Goal: Check status: Check status

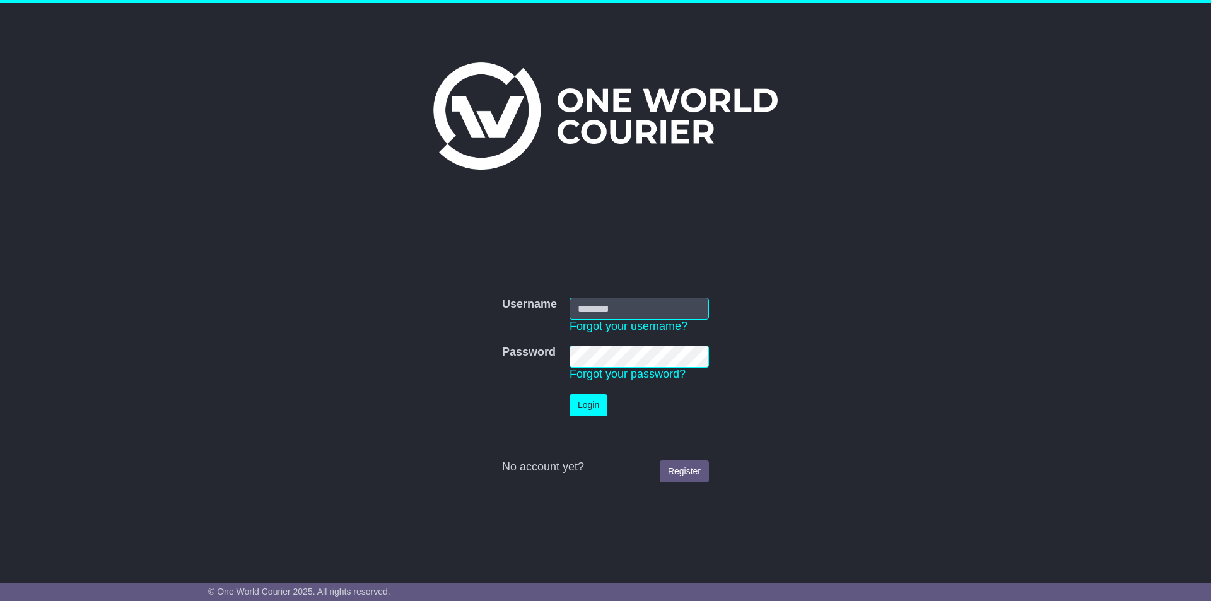
click at [586, 307] on input "Username" at bounding box center [638, 309] width 139 height 22
type input "**********"
click at [581, 417] on td "Login" at bounding box center [639, 405] width 152 height 35
click at [584, 412] on button "Login" at bounding box center [588, 405] width 38 height 22
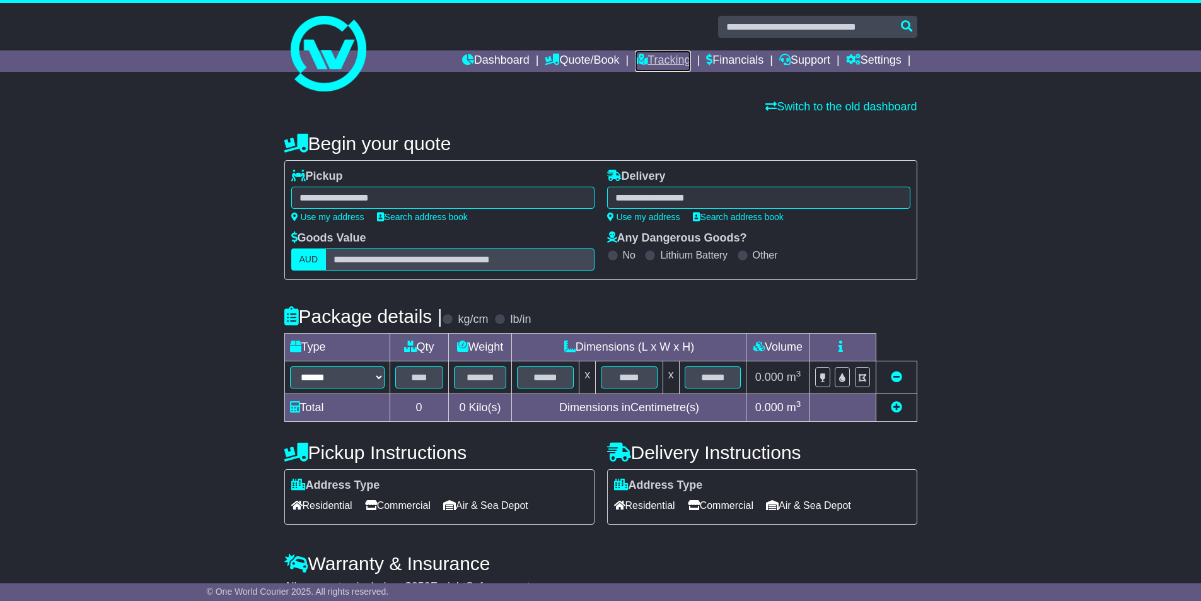
click at [676, 59] on link "Tracking" at bounding box center [662, 60] width 55 height 21
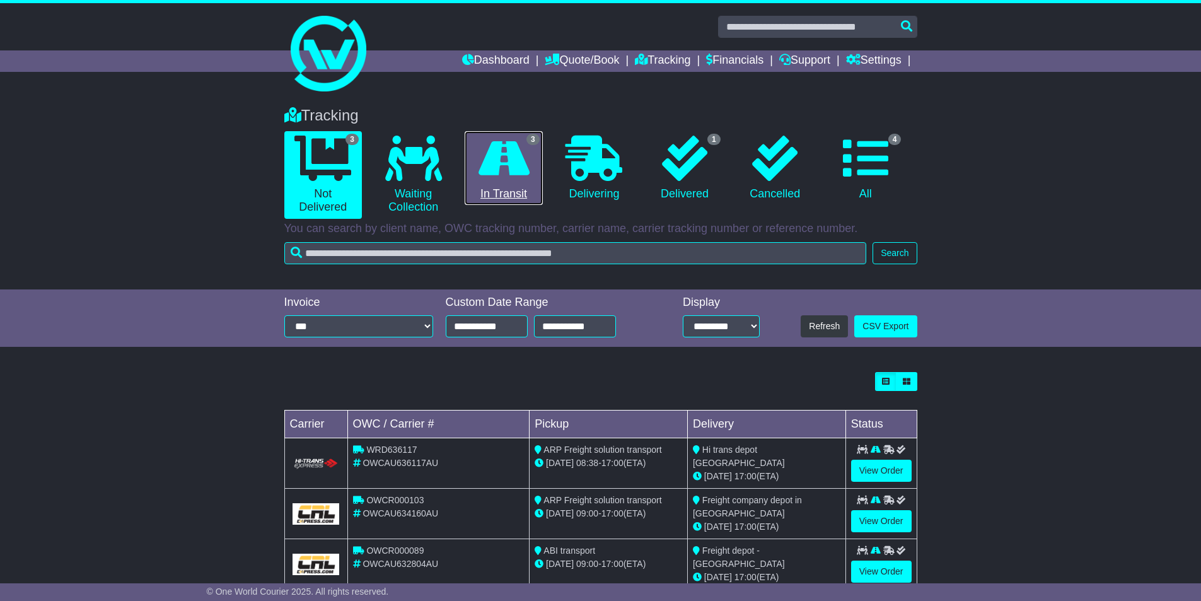
click at [519, 158] on icon at bounding box center [504, 158] width 51 height 45
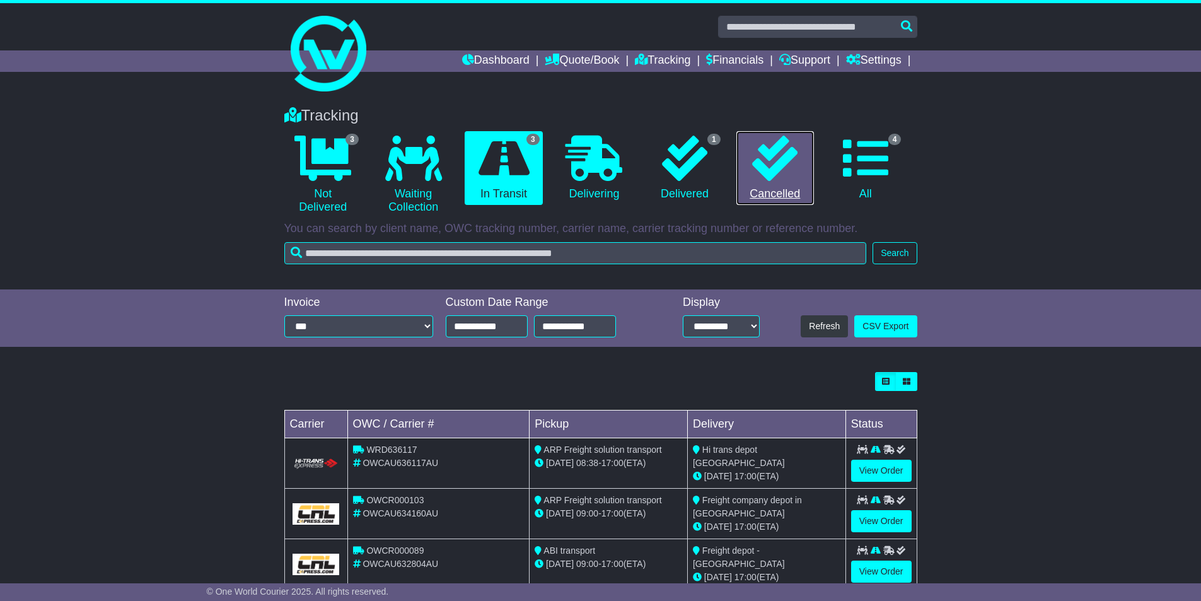
click at [736, 166] on link "0 Cancelled" at bounding box center [775, 168] width 78 height 74
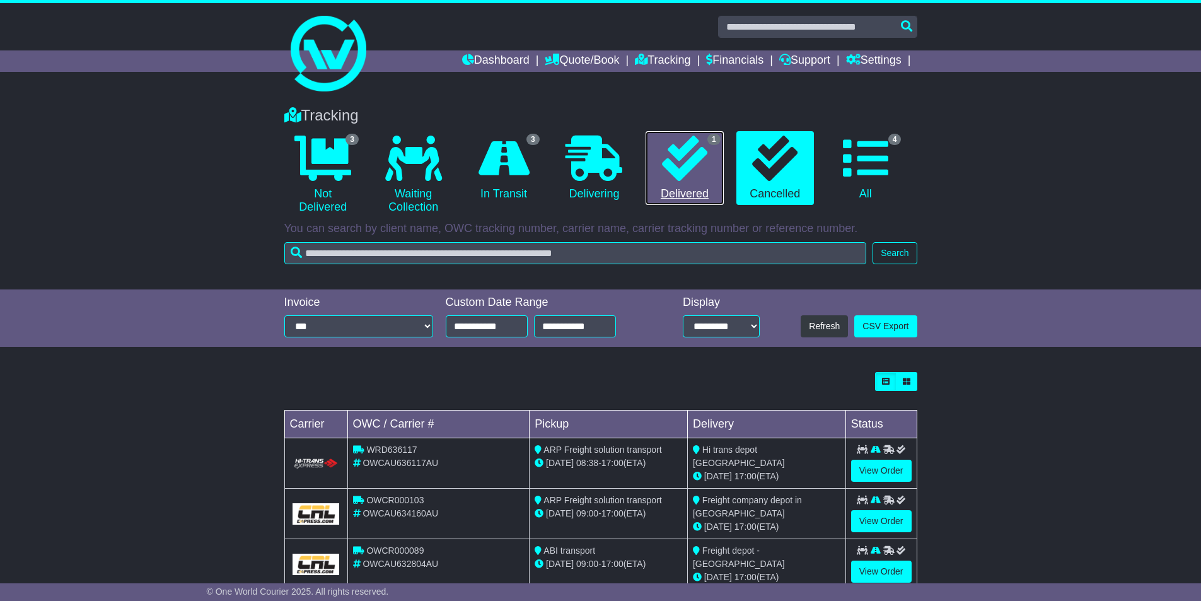
click at [682, 167] on icon at bounding box center [684, 158] width 45 height 45
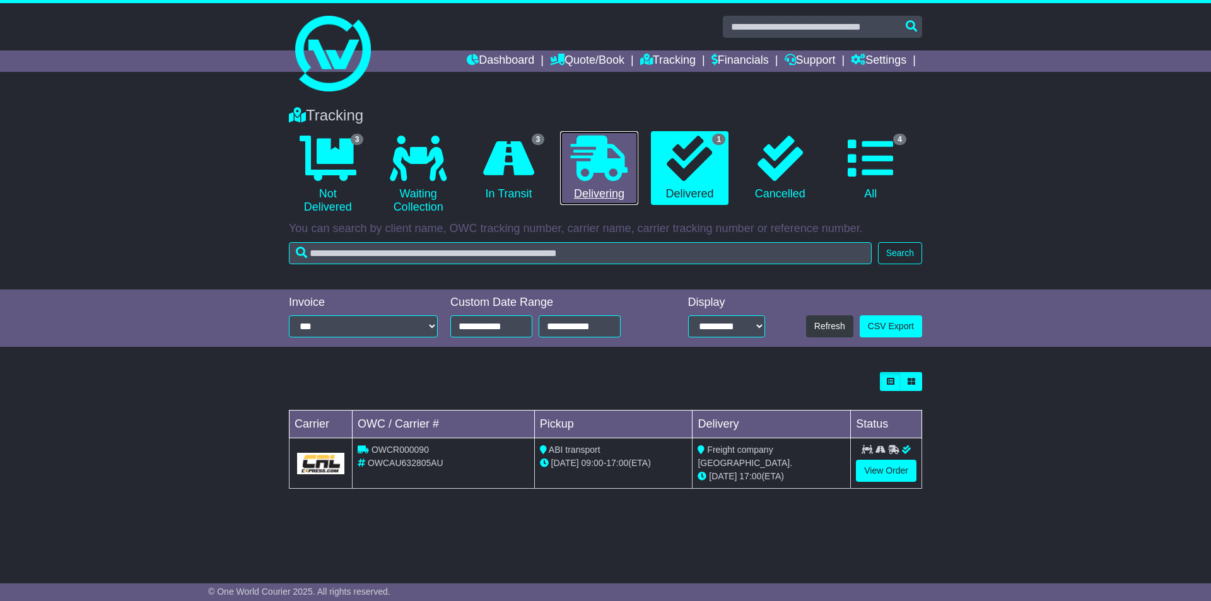
click at [595, 144] on icon at bounding box center [599, 158] width 57 height 45
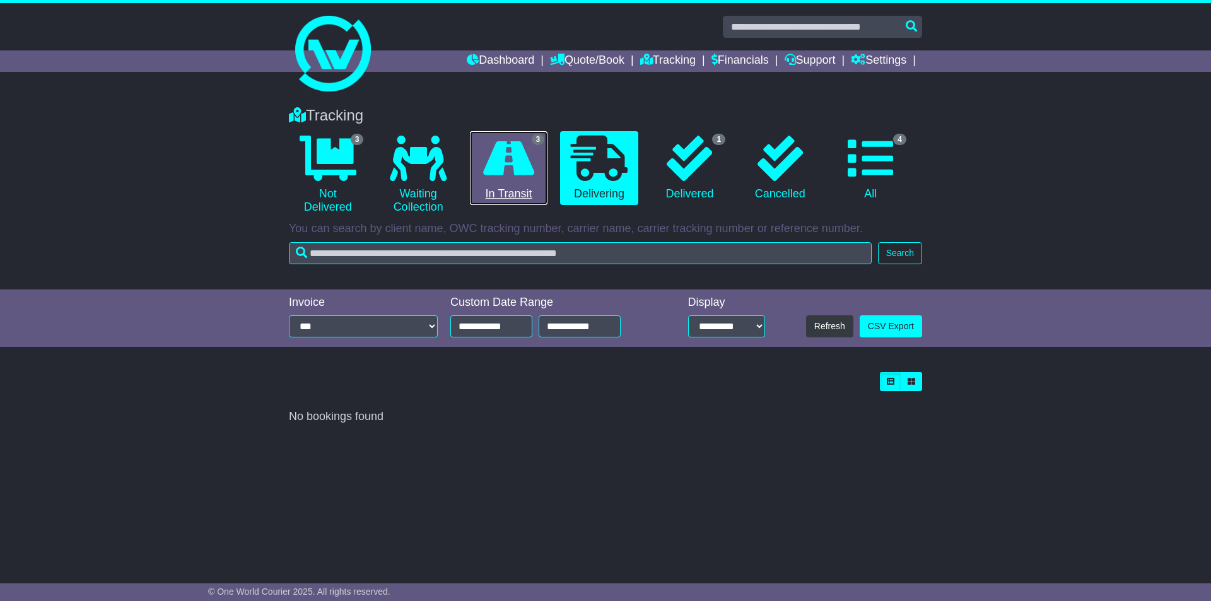
click at [473, 180] on link "3 In Transit" at bounding box center [509, 168] width 78 height 74
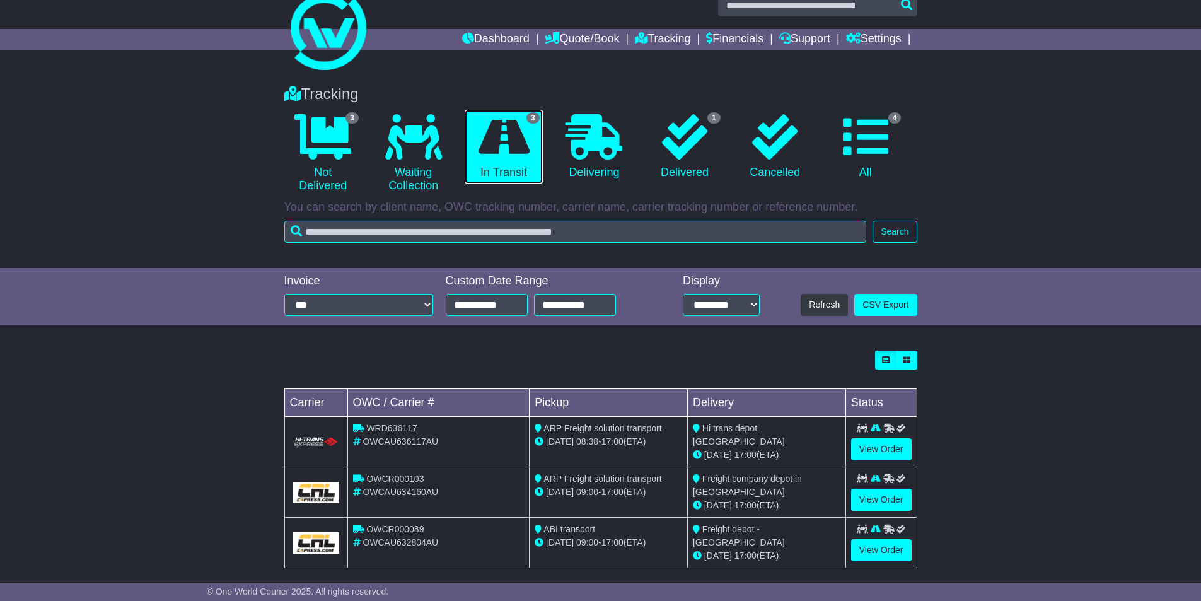
scroll to position [31, 0]
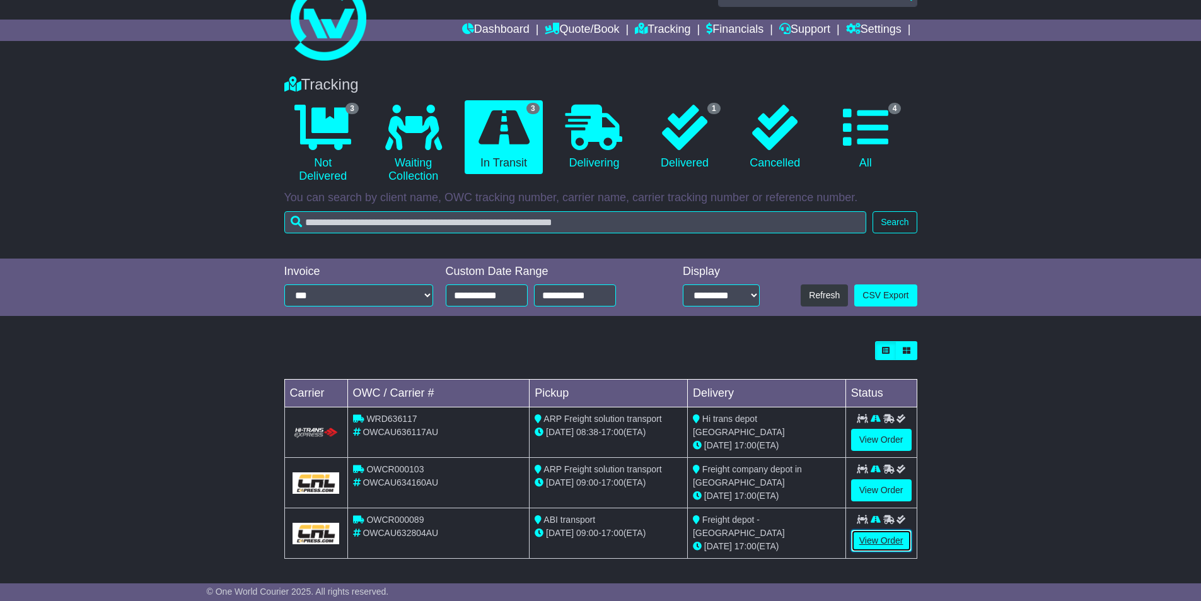
click at [862, 533] on link "View Order" at bounding box center [881, 541] width 61 height 22
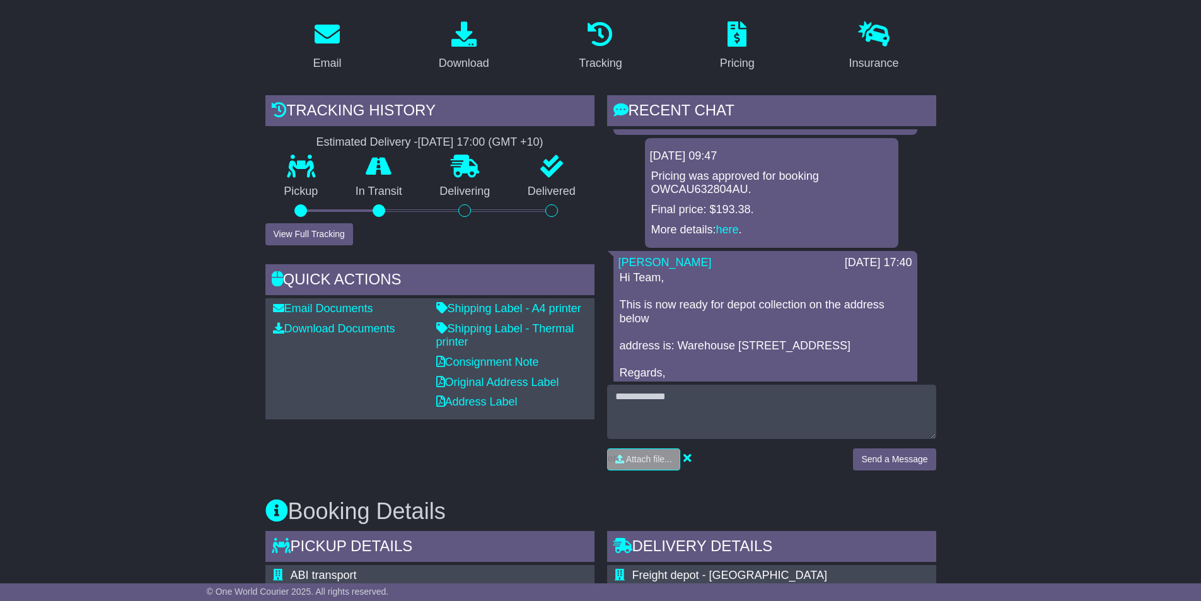
scroll to position [126, 0]
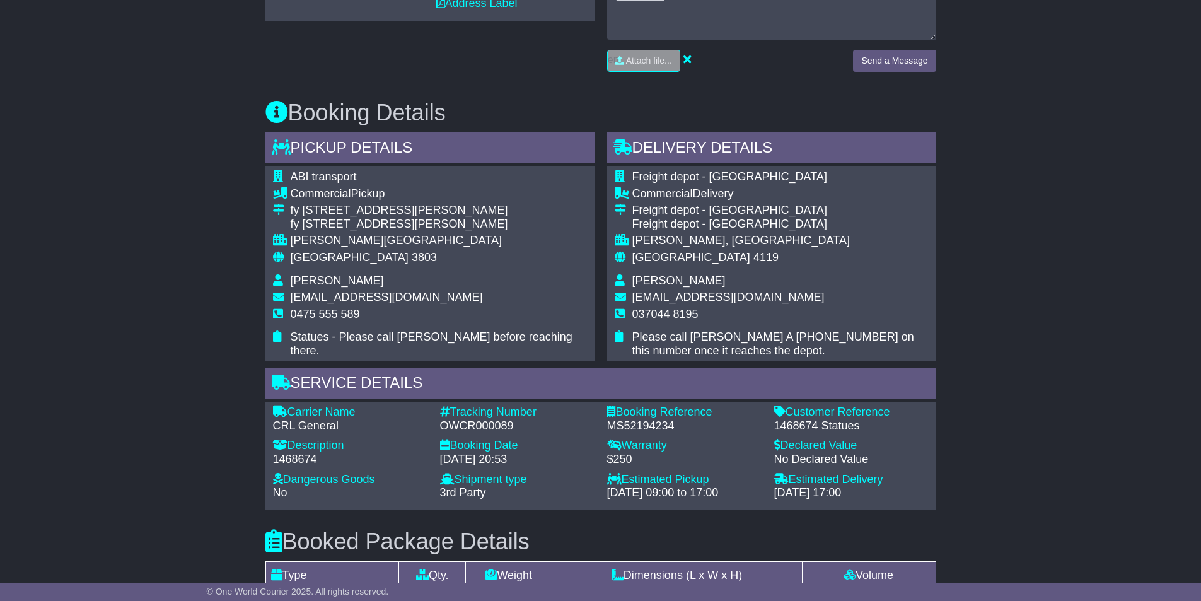
scroll to position [695, 0]
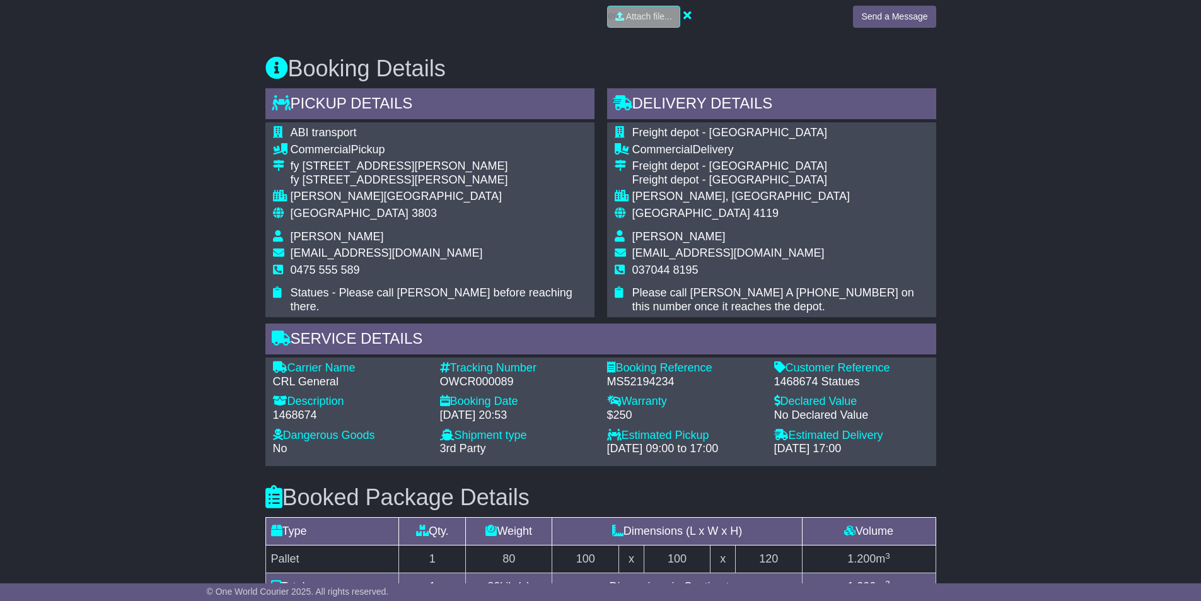
click at [501, 375] on div "OWCR000089" at bounding box center [517, 382] width 154 height 14
copy div "OWCR000089"
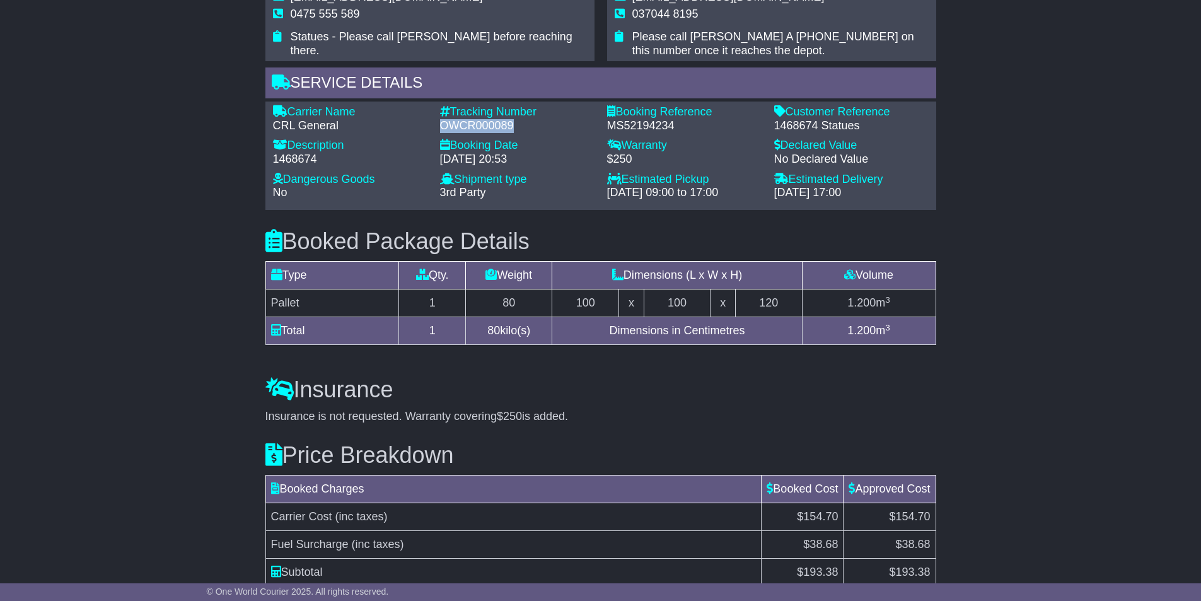
scroll to position [1010, 0]
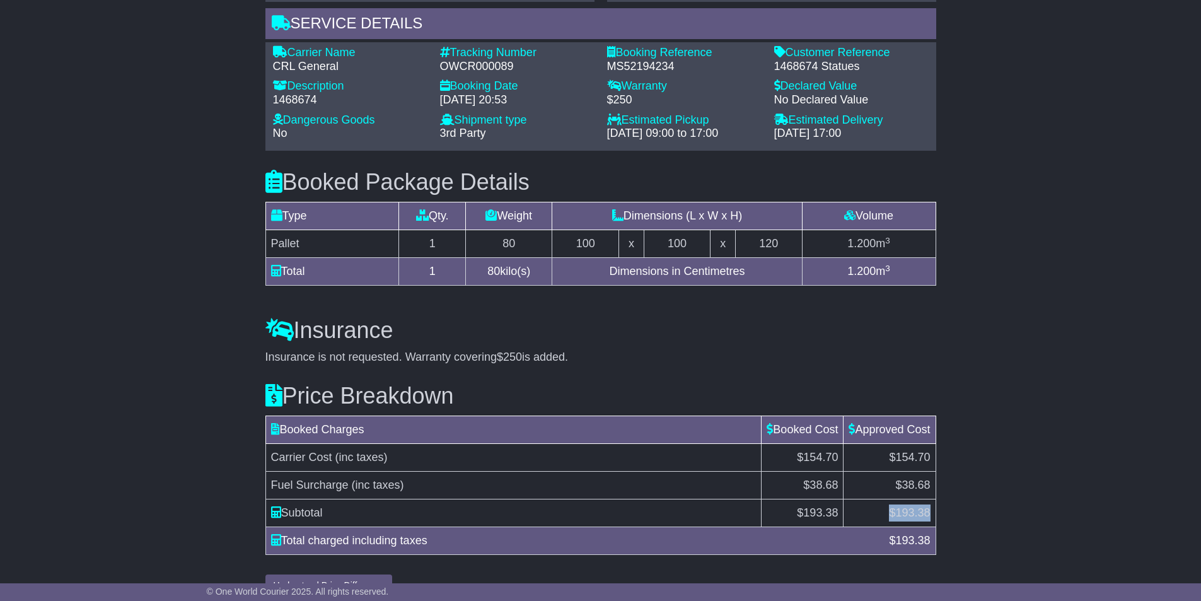
drag, startPoint x: 885, startPoint y: 484, endPoint x: 929, endPoint y: 484, distance: 44.1
click at [929, 499] on td "$ 193.38" at bounding box center [890, 513] width 92 height 28
copy td "$ 193.38"
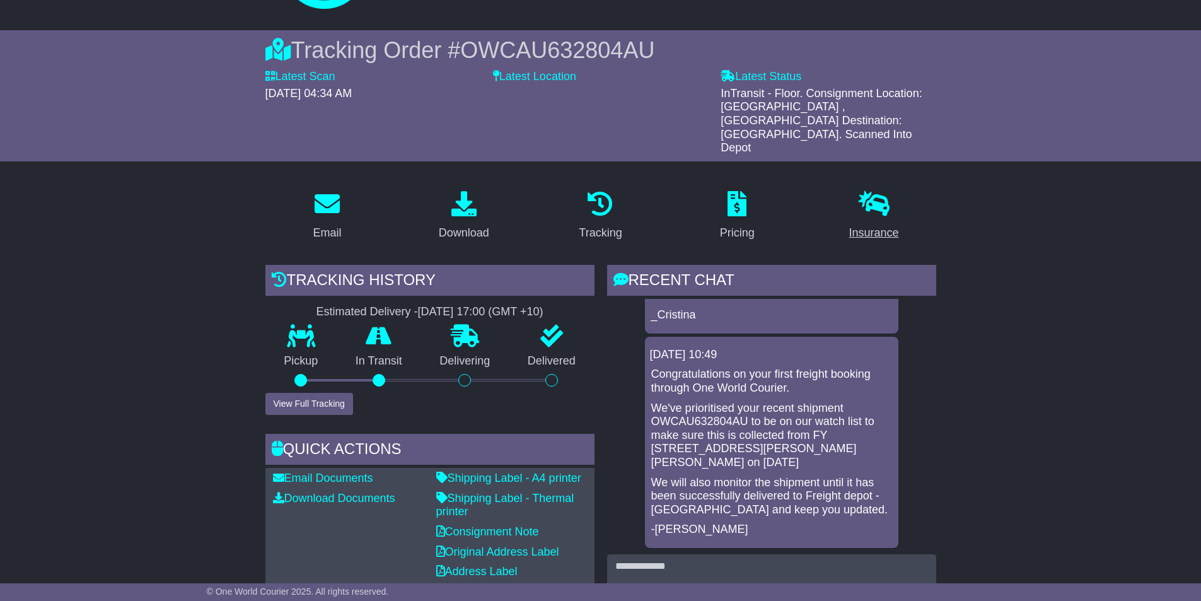
scroll to position [0, 0]
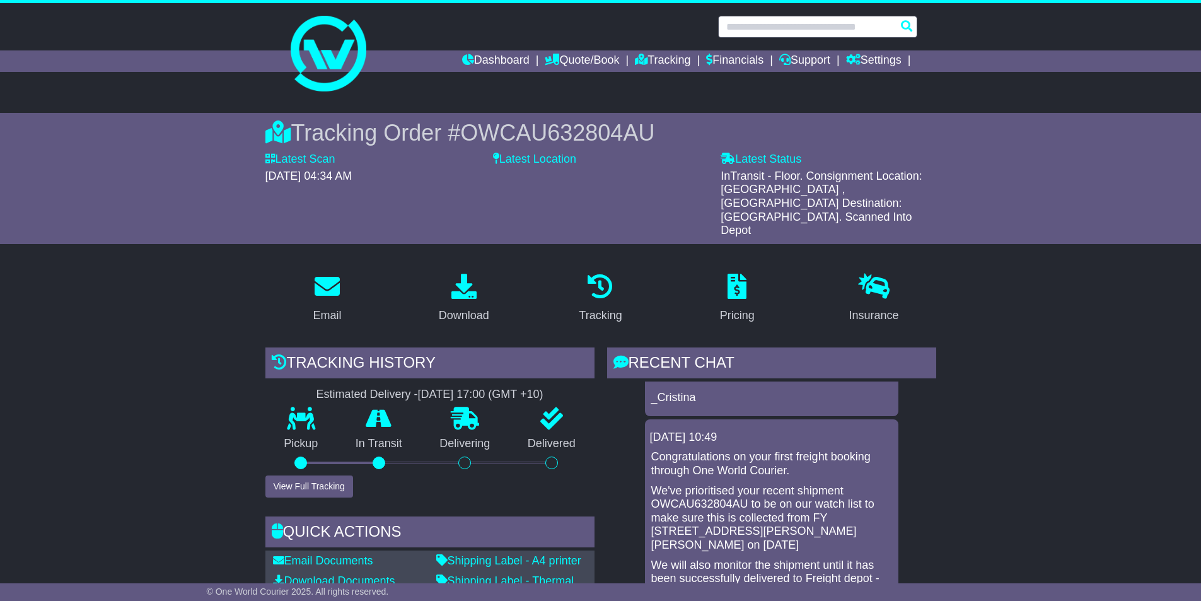
click at [859, 26] on input "text" at bounding box center [817, 27] width 199 height 22
paste input "*******"
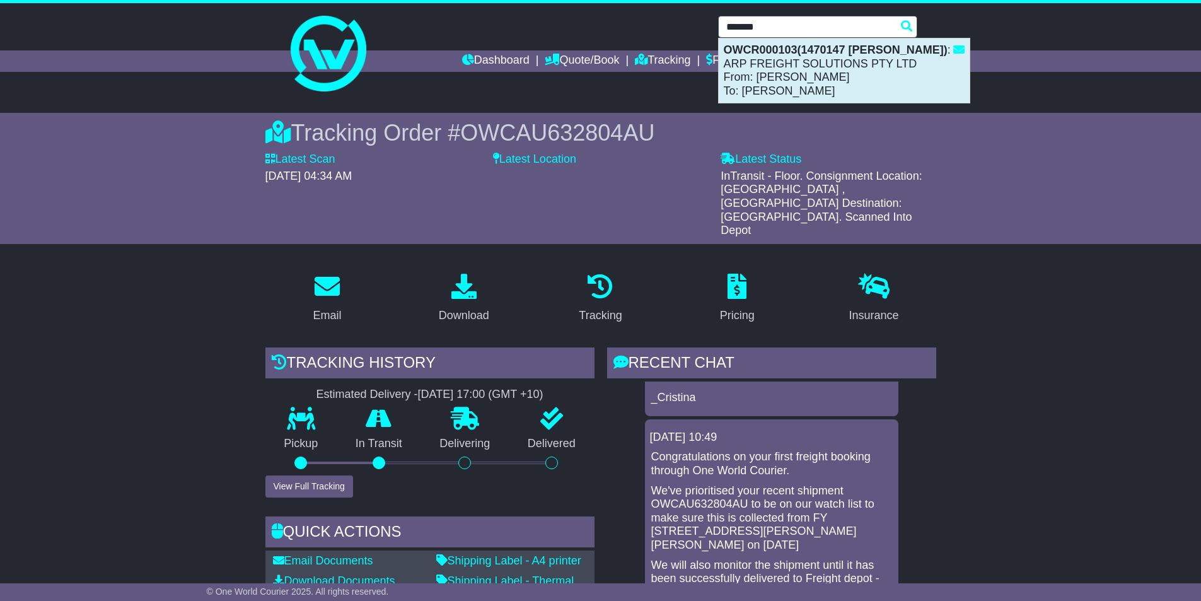
click at [820, 71] on div "OWCR000103(1470147 [PERSON_NAME]) : ARP FREIGHT SOLUTIONS PTY LTD From: [PERSON…" at bounding box center [844, 70] width 251 height 64
type input "**********"
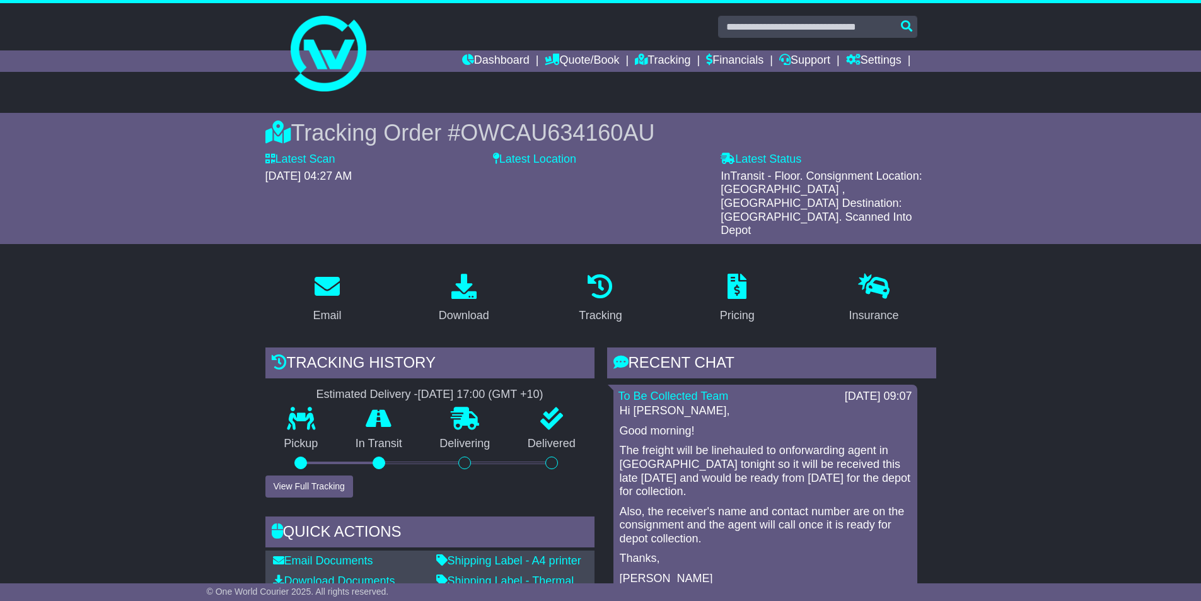
scroll to position [189, 0]
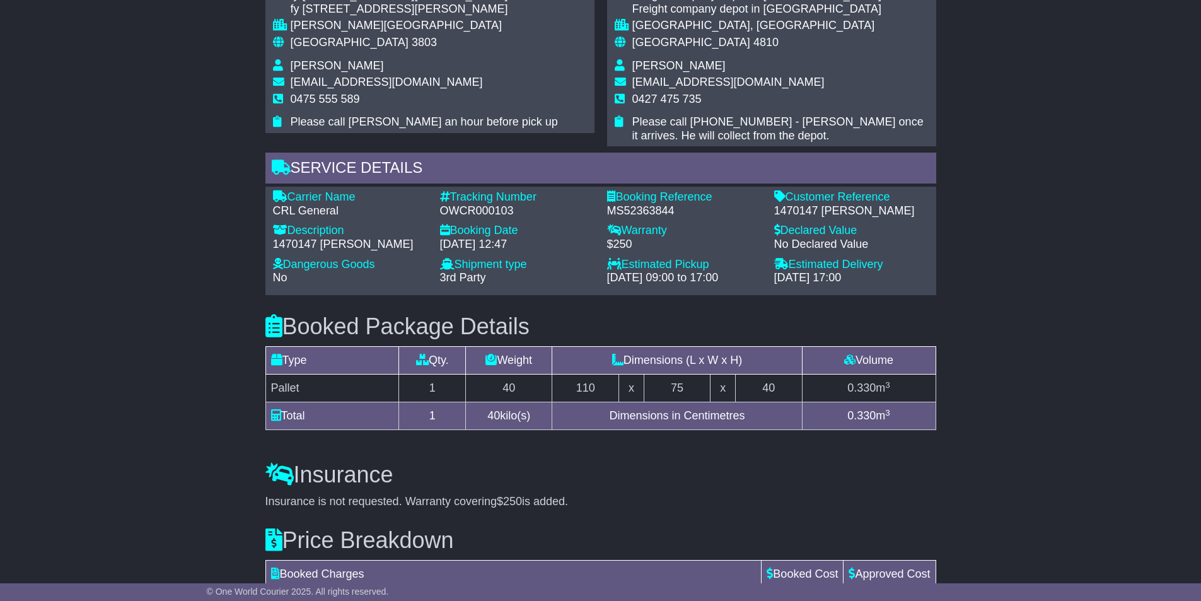
scroll to position [946, 0]
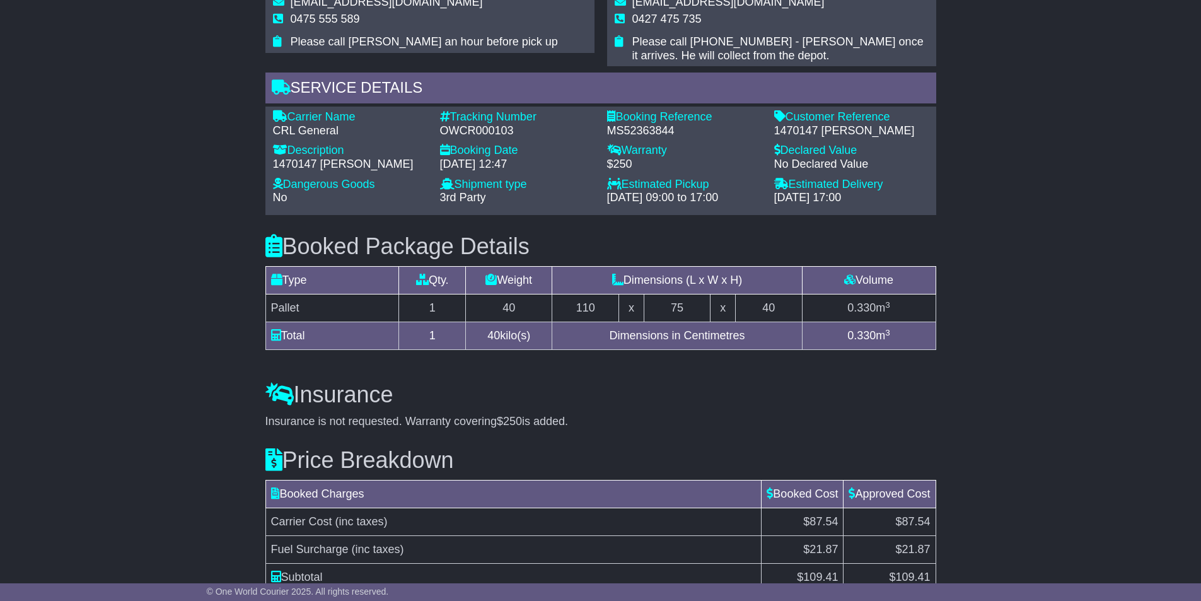
click at [472, 124] on div "OWCR000103" at bounding box center [517, 131] width 154 height 14
copy div "OWCR000103"
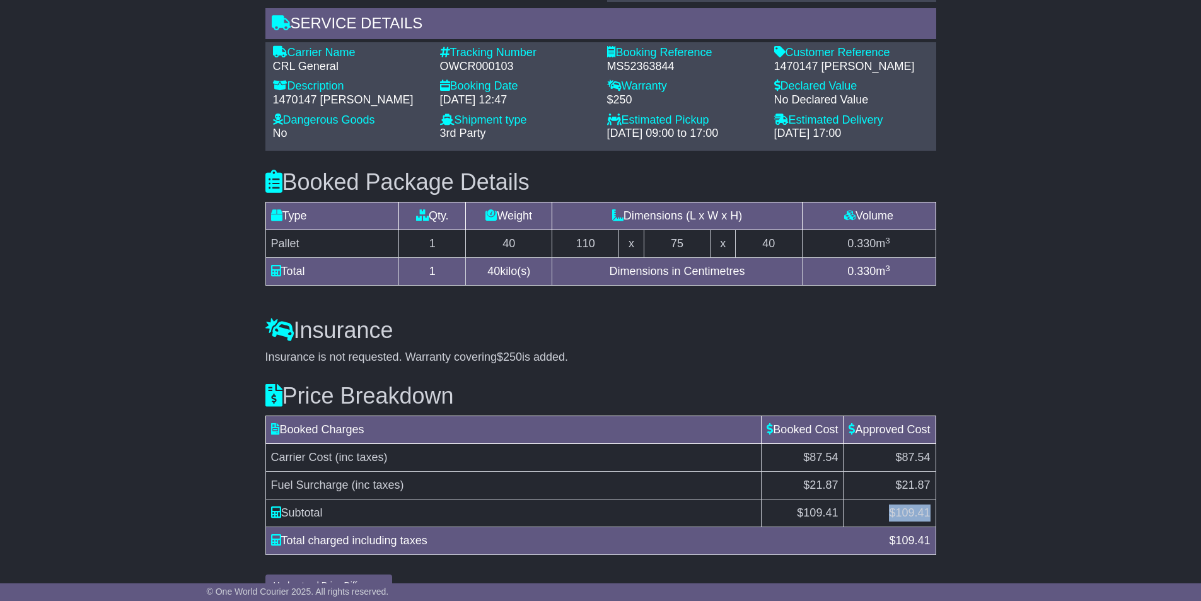
drag, startPoint x: 890, startPoint y: 485, endPoint x: 934, endPoint y: 489, distance: 44.9
click at [934, 499] on td "$ 109.41" at bounding box center [890, 513] width 92 height 28
copy td "$ 109.41"
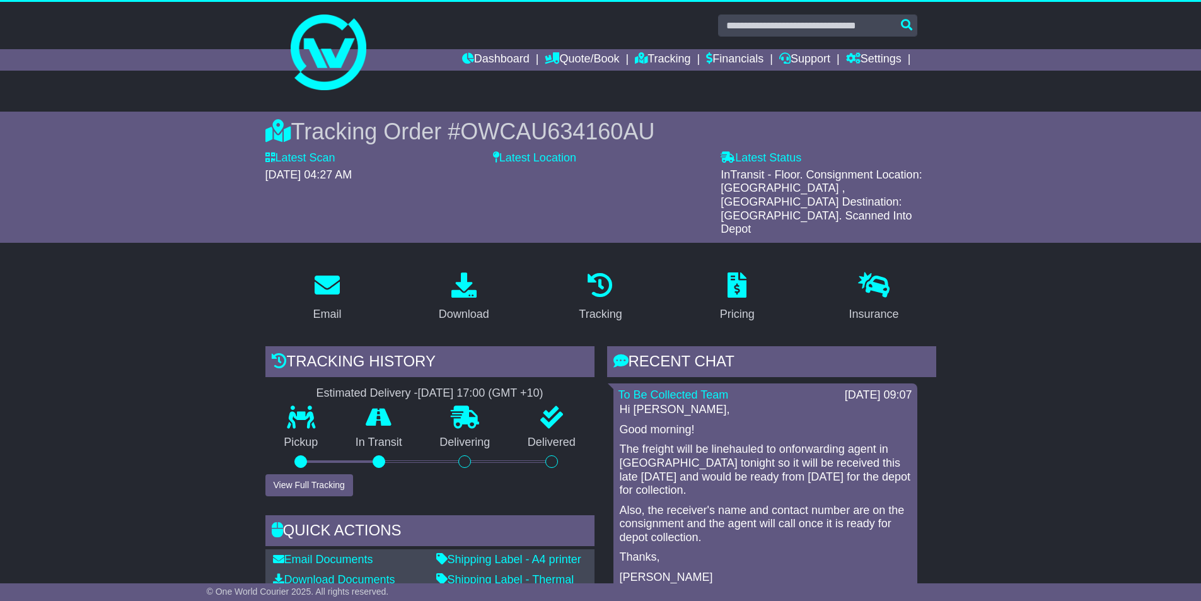
scroll to position [0, 0]
